Goal: Information Seeking & Learning: Learn about a topic

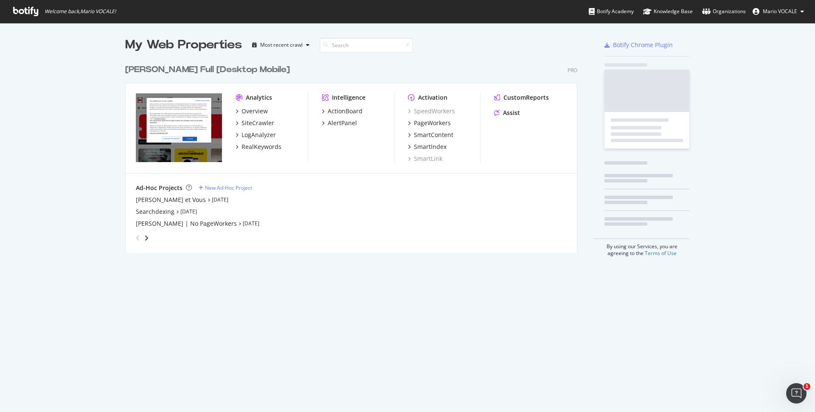
scroll to position [192, 452]
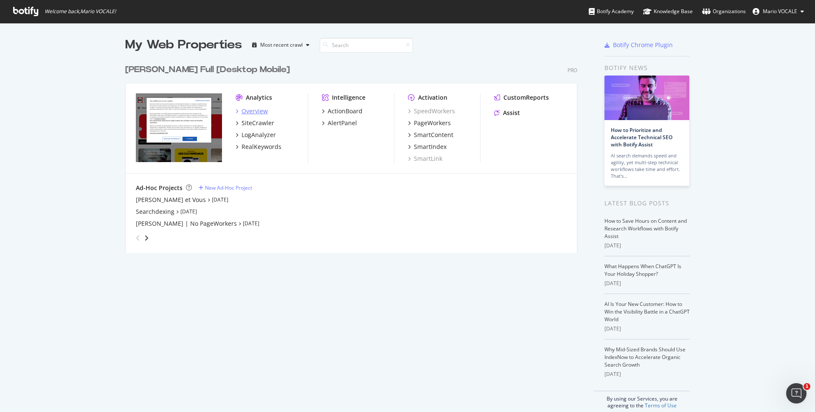
click at [259, 112] on div "Overview" at bounding box center [255, 111] width 26 height 8
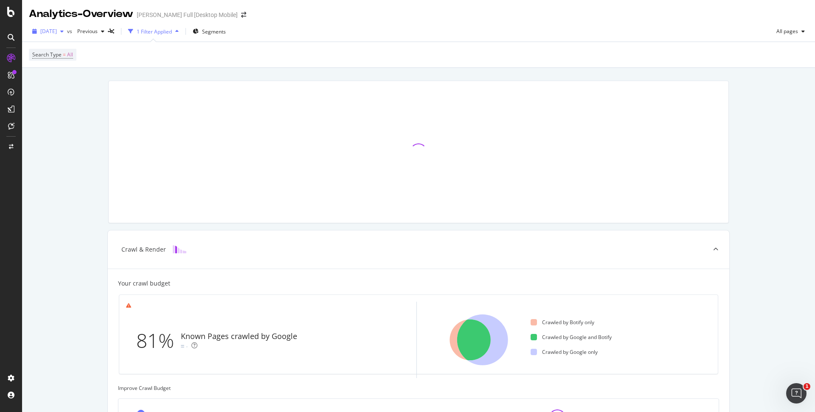
click at [67, 32] on div "button" at bounding box center [62, 31] width 10 height 5
drag, startPoint x: 103, startPoint y: 43, endPoint x: 38, endPoint y: 47, distance: 65.1
click at [38, 47] on span "Last 20 Crawls" at bounding box center [84, 46] width 101 height 14
click at [234, 66] on div "Search Type = All" at bounding box center [419, 54] width 780 height 25
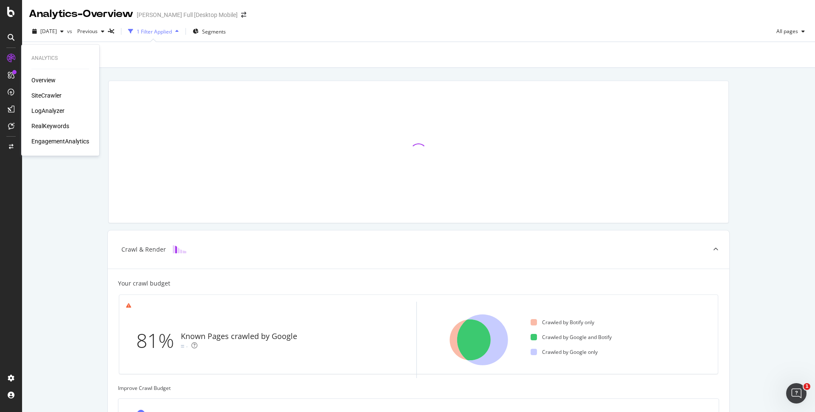
click at [45, 109] on div "LogAnalyzer" at bounding box center [47, 111] width 33 height 8
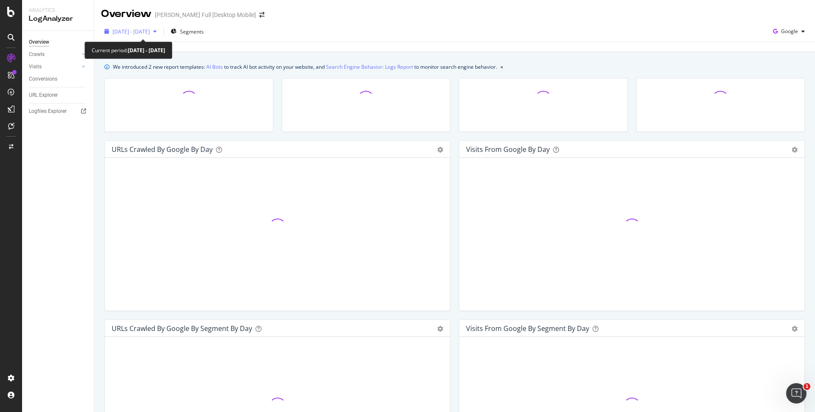
click at [145, 32] on span "[DATE] - [DATE]" at bounding box center [131, 31] width 37 height 7
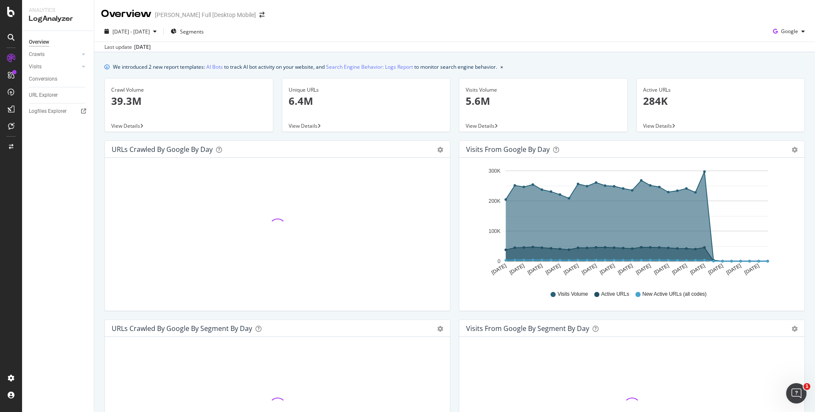
click at [333, 40] on div "[DATE] - [DATE] Segments Google" at bounding box center [454, 33] width 721 height 17
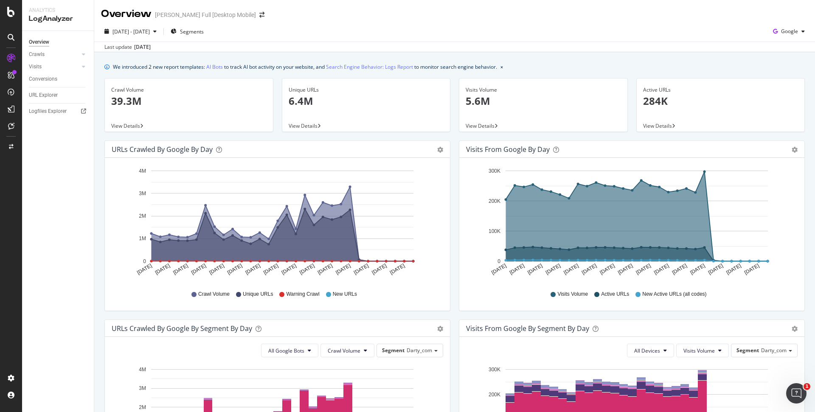
click at [451, 267] on div "URLs Crawled by Google by day Area Table Hold CTRL while clicking to filter the…" at bounding box center [277, 230] width 355 height 179
